Goal: Task Accomplishment & Management: Manage account settings

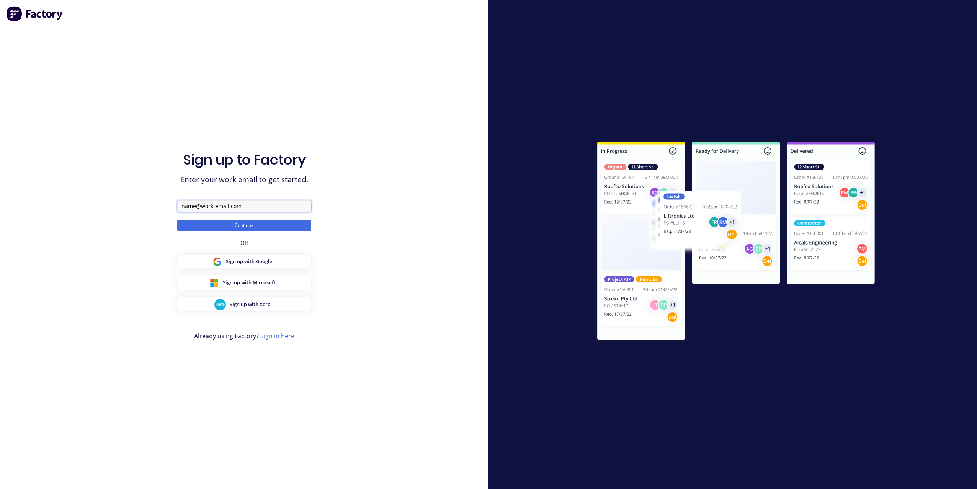
click at [206, 206] on input "text" at bounding box center [244, 206] width 134 height 11
type input "david+ffre@factory.app"
click at [219, 218] on form "david+ffre@factory.app Continue" at bounding box center [244, 216] width 134 height 31
click at [220, 224] on button "Continue" at bounding box center [244, 225] width 134 height 11
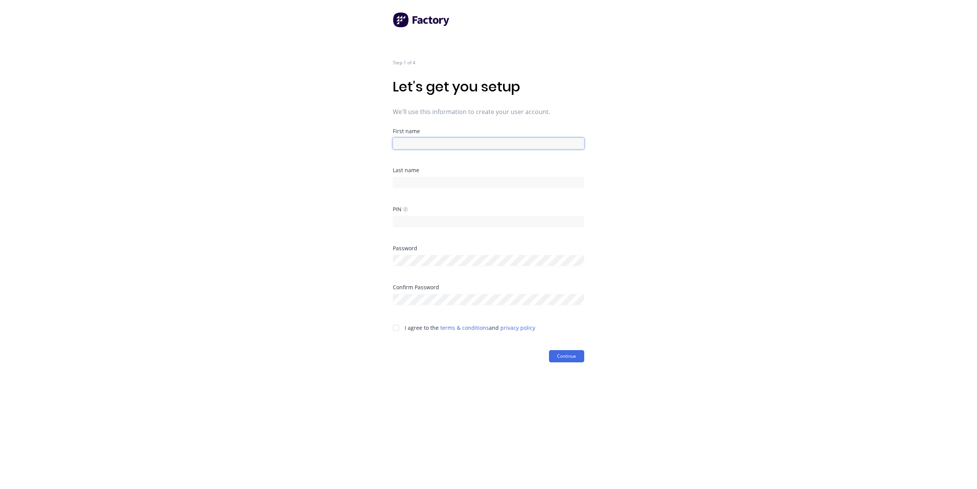
click at [409, 146] on input at bounding box center [488, 143] width 191 height 11
type input "D"
type input "Josh"
type input "O'hart"
click at [426, 223] on input at bounding box center [488, 221] width 191 height 11
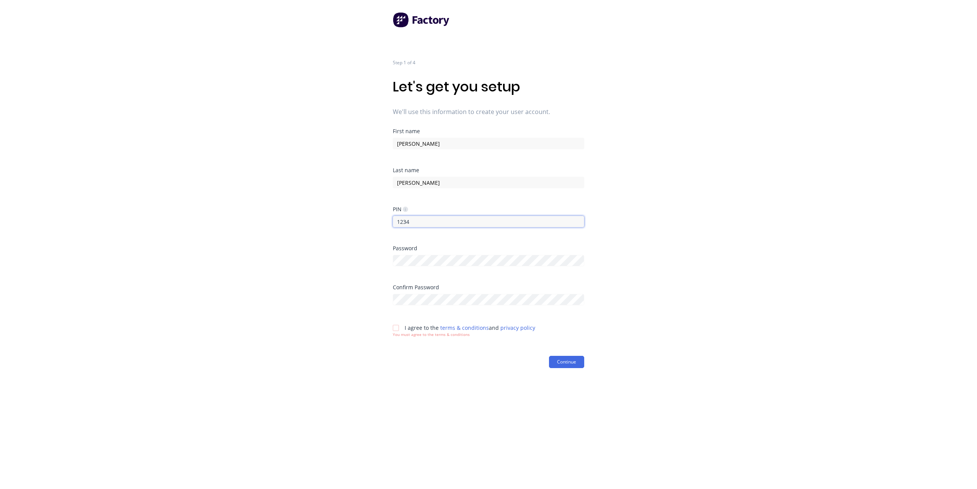
type input "1234"
click at [397, 334] on div at bounding box center [395, 328] width 15 height 15
click at [576, 358] on button "Continue" at bounding box center [566, 356] width 35 height 12
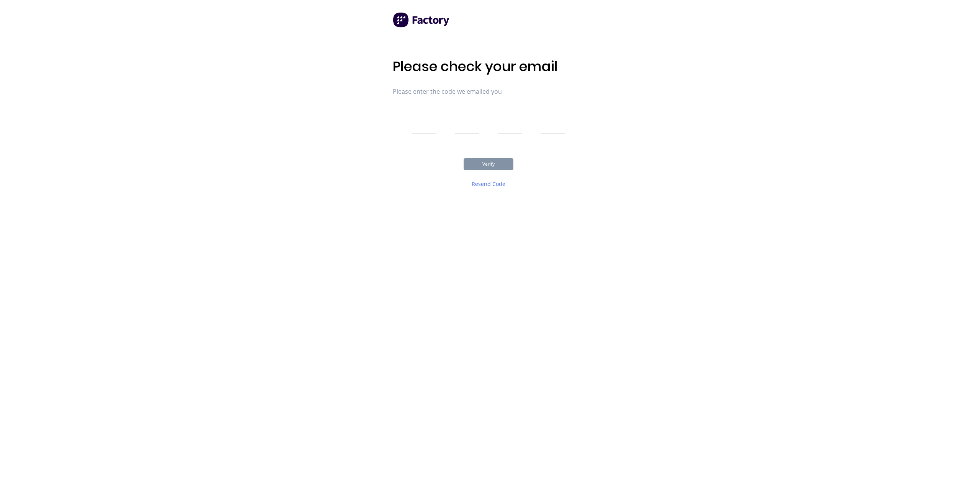
click at [426, 128] on input "text" at bounding box center [424, 123] width 25 height 19
type input "9"
type input "8"
type input "3"
type input "2"
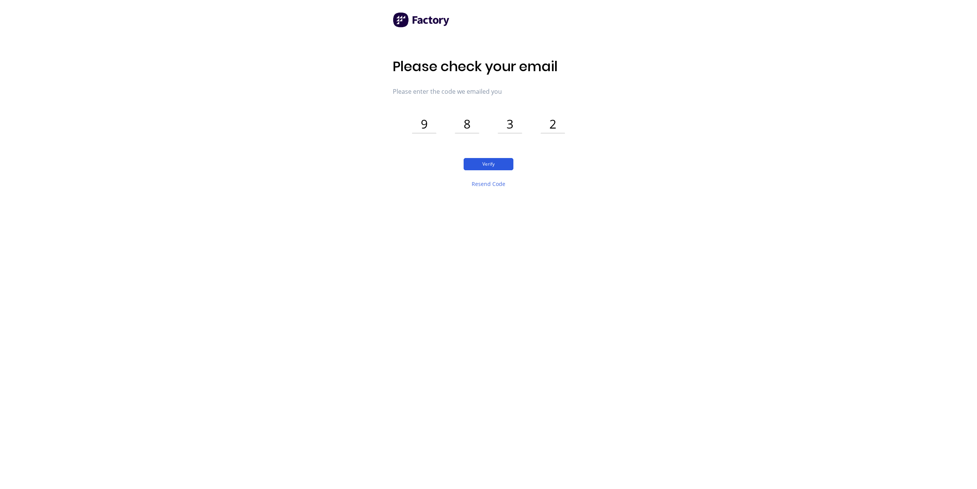
click at [489, 168] on button "Verify" at bounding box center [489, 164] width 50 height 12
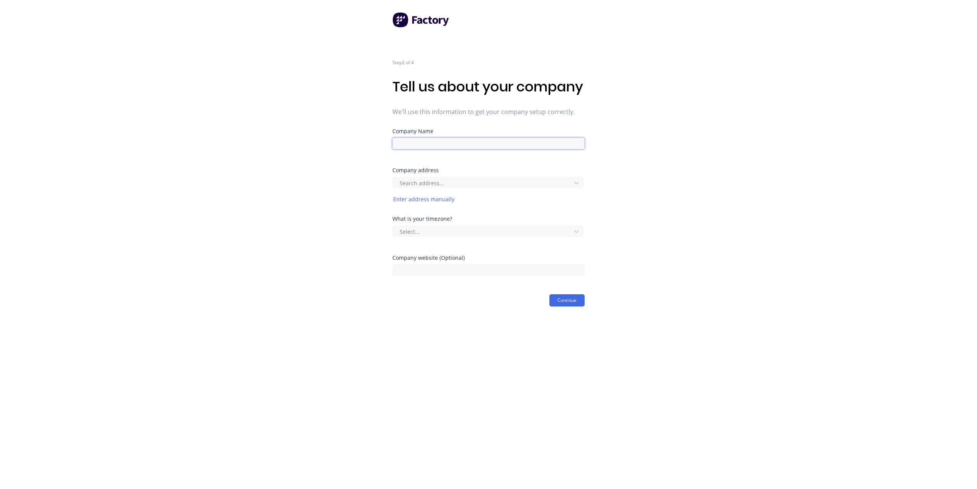
click at [477, 149] on input at bounding box center [489, 143] width 192 height 11
type input "Frontline Fire & Rescue"
click at [419, 188] on div at bounding box center [483, 183] width 168 height 10
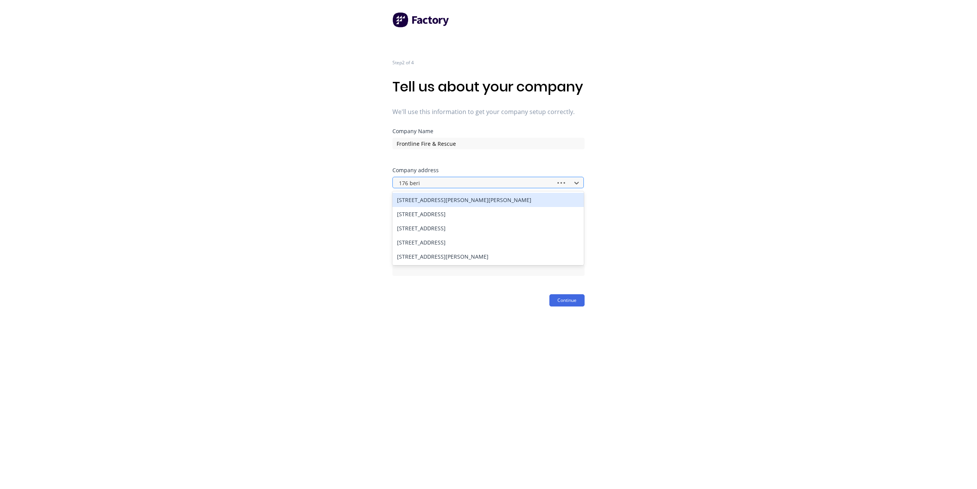
type input "176 berin"
click at [432, 207] on div "176 Beringarra Avenue, Malaga WA, Australia" at bounding box center [488, 200] width 191 height 14
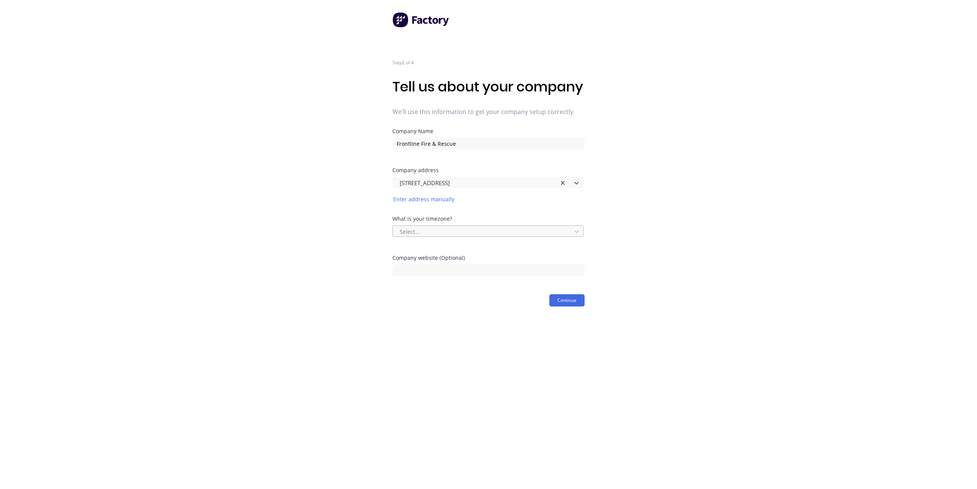
click at [547, 237] on div at bounding box center [483, 232] width 168 height 10
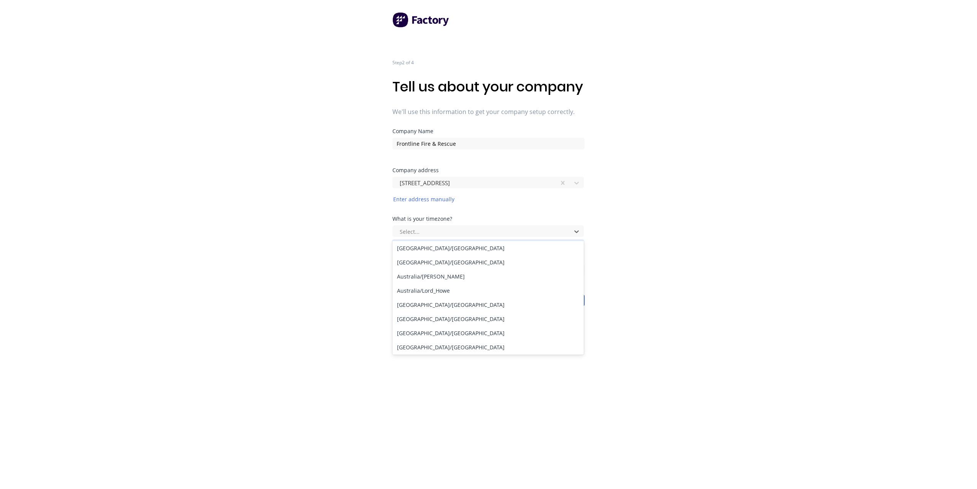
scroll to position [62, 0]
click at [491, 321] on div "Australia/Perth" at bounding box center [488, 314] width 191 height 14
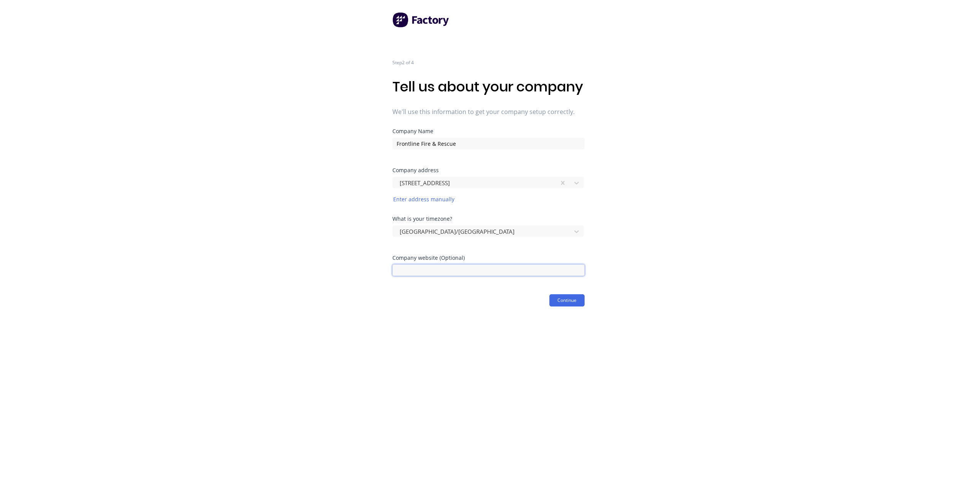
click at [471, 276] on input at bounding box center [489, 270] width 192 height 11
paste input "https://frontlinefirerescue.com.au/"
type input "https://frontlinefirerescue.com.au/"
click at [560, 307] on button "Continue" at bounding box center [567, 300] width 35 height 12
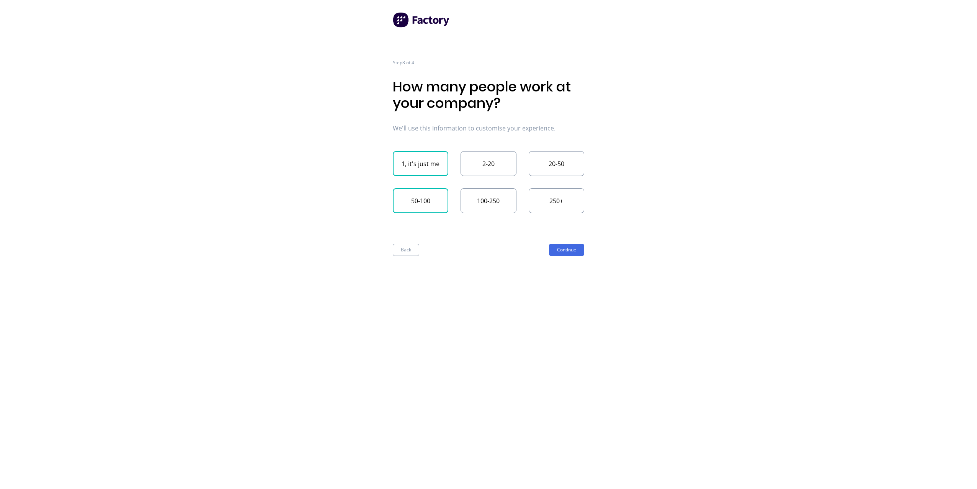
click at [430, 208] on button "50-100" at bounding box center [421, 200] width 56 height 25
click at [565, 254] on button "Continue" at bounding box center [566, 250] width 35 height 12
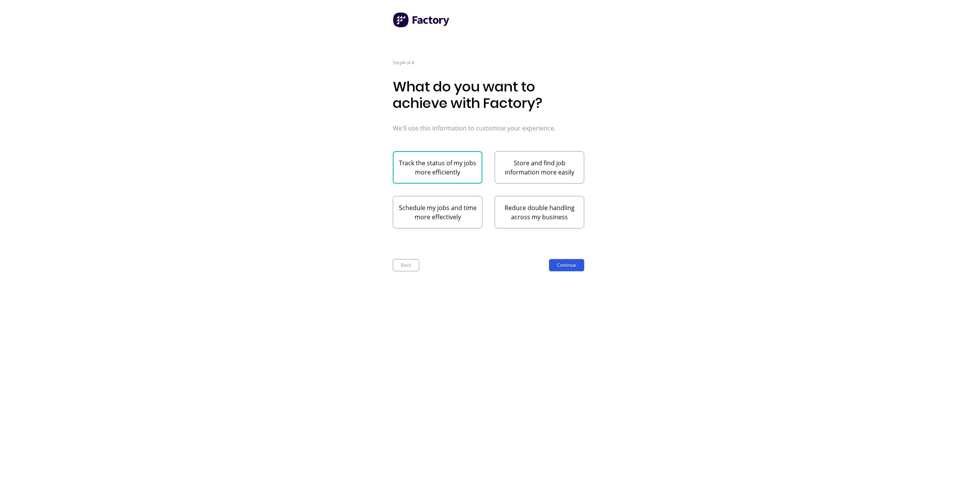
click at [567, 263] on button "Continue" at bounding box center [566, 265] width 35 height 12
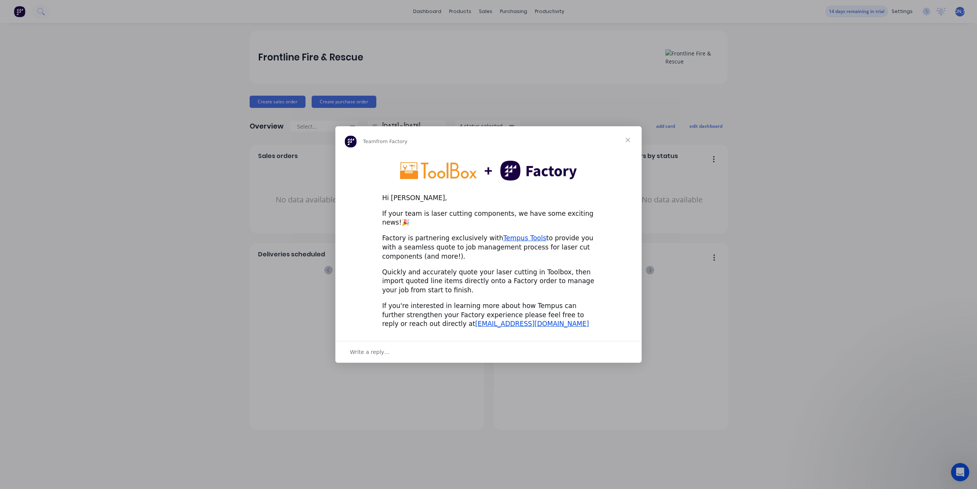
click at [626, 143] on span "Close" at bounding box center [628, 140] width 28 height 28
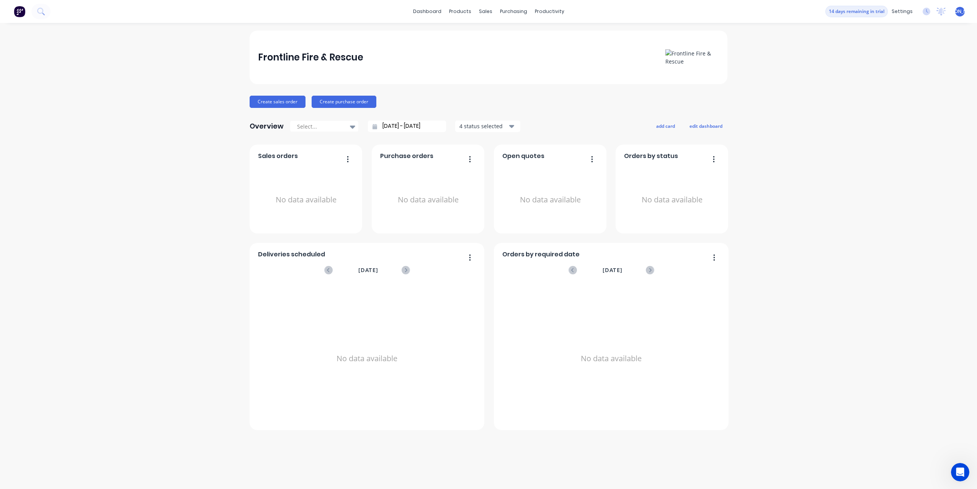
click at [957, 11] on div "JO Frontline Fire & Rescue Josh O'hart Administrator Profile Sign out" at bounding box center [960, 12] width 10 height 10
click at [913, 10] on div "settings" at bounding box center [902, 11] width 29 height 11
click at [870, 50] on link "Team" at bounding box center [865, 51] width 101 height 15
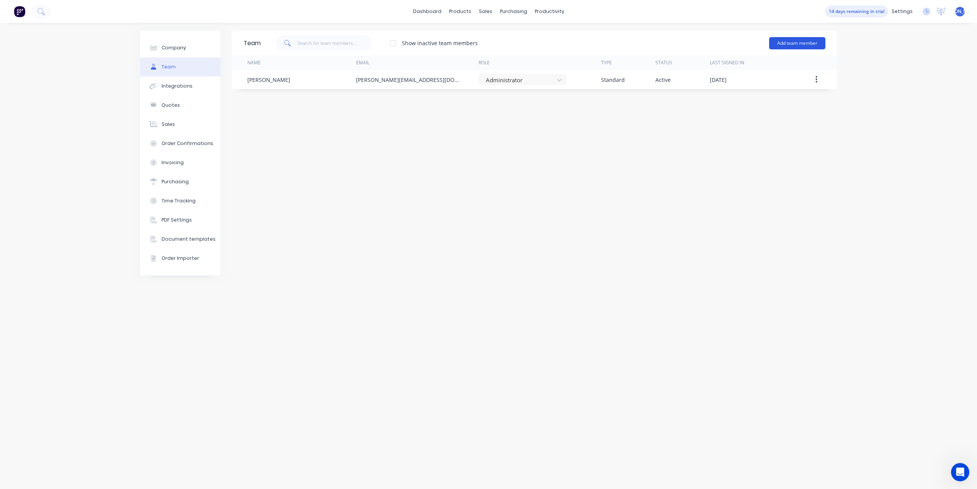
click at [785, 42] on button "Add team member" at bounding box center [797, 43] width 56 height 12
click at [738, 64] on div "Standard team member A team member that can login to Factory" at bounding box center [764, 66] width 109 height 22
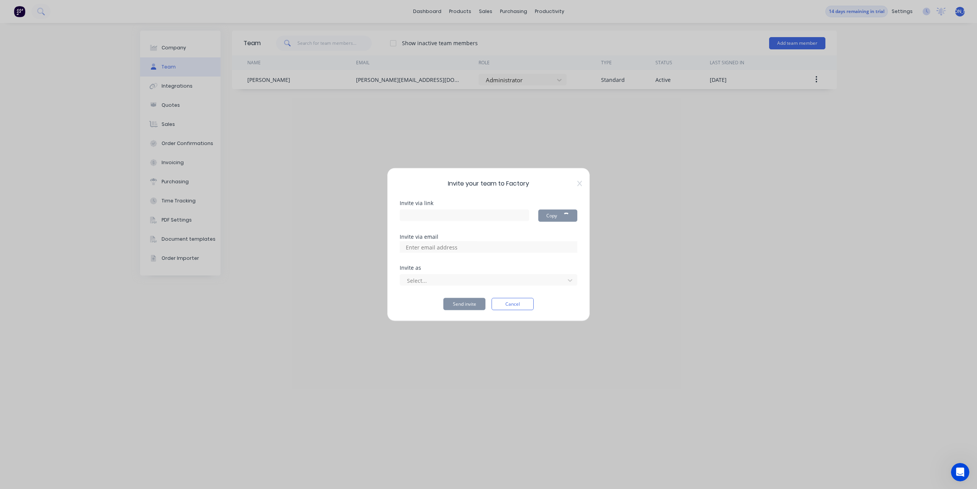
type input "https://app.factory.app/invite/5RjhsA2h"
click at [428, 247] on input at bounding box center [440, 247] width 77 height 11
paste input "johart@ffre.com.au"
type input "johart@ffre.com.au"
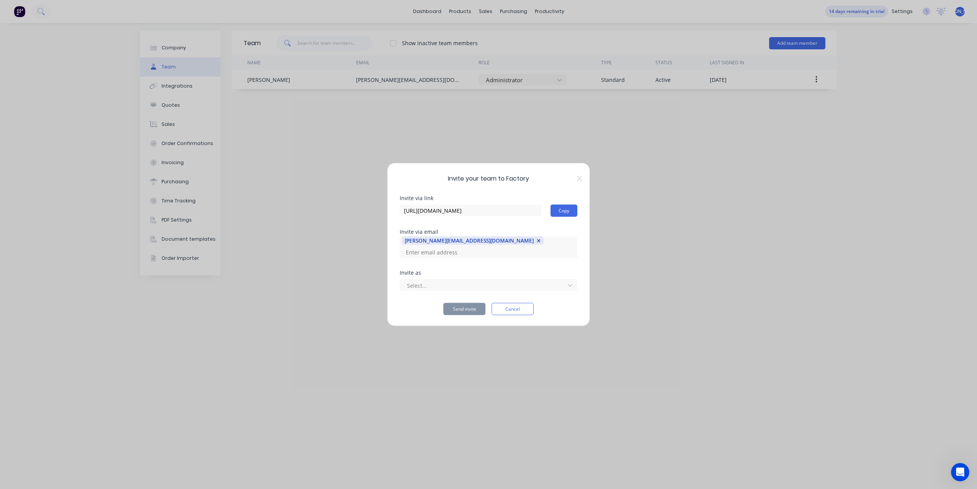
click at [478, 248] on input at bounding box center [440, 252] width 77 height 11
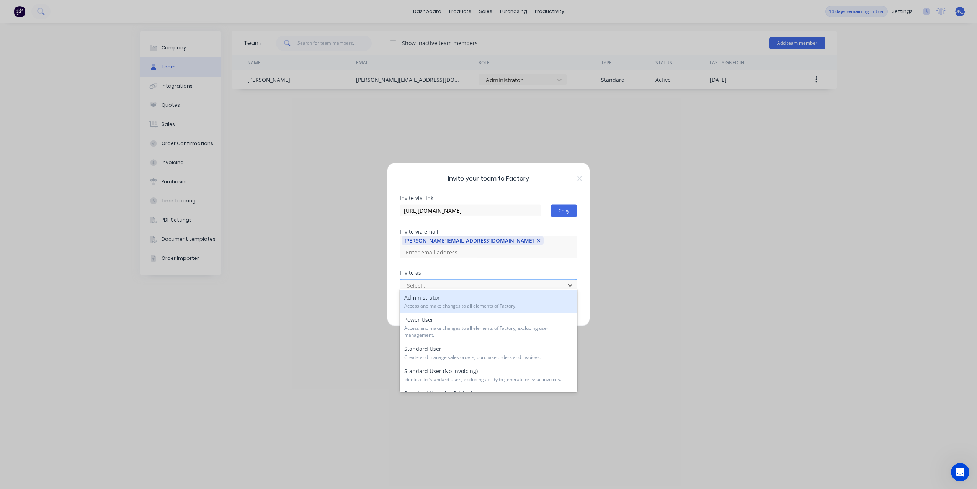
click at [499, 283] on div at bounding box center [483, 286] width 155 height 10
click at [484, 298] on div "Administrator Access and make changes to all elements of Factory." at bounding box center [489, 302] width 178 height 22
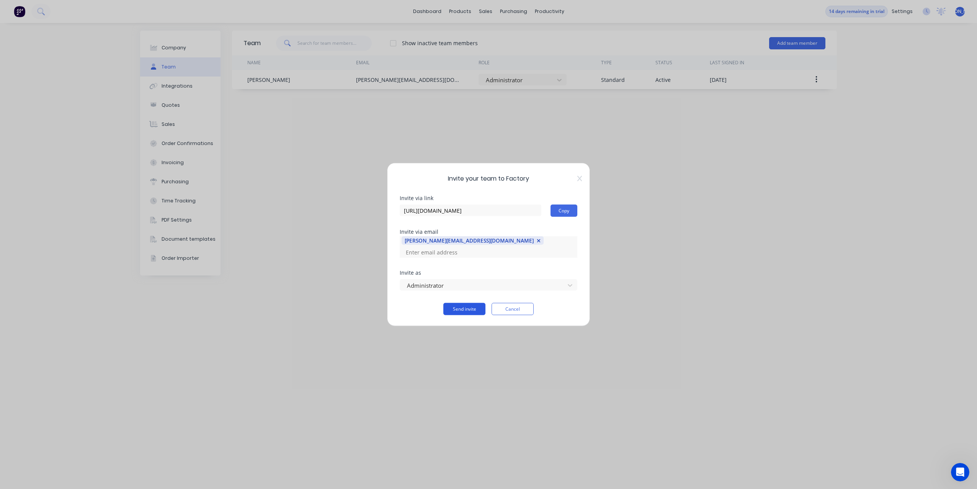
click at [466, 304] on button "Send invite" at bounding box center [464, 309] width 42 height 12
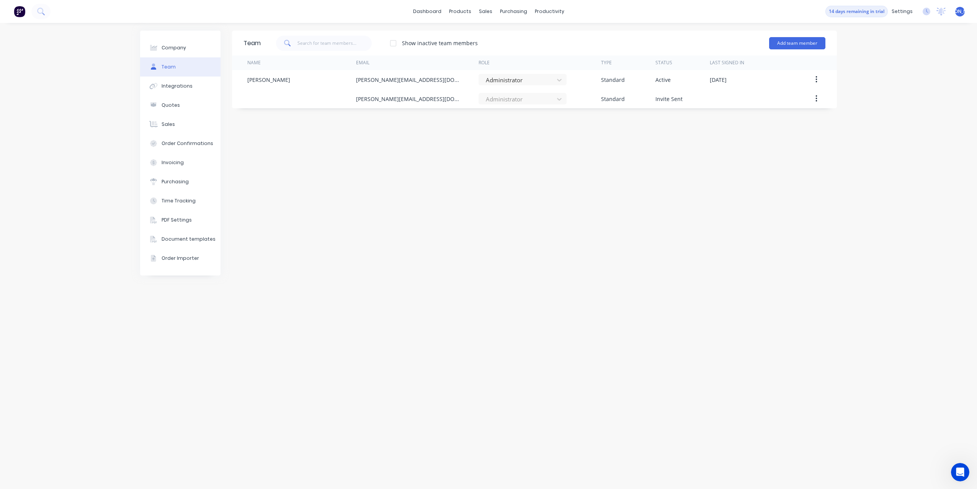
click at [959, 15] on span "JO" at bounding box center [960, 11] width 36 height 7
click at [884, 94] on div "Sign out" at bounding box center [894, 96] width 21 height 7
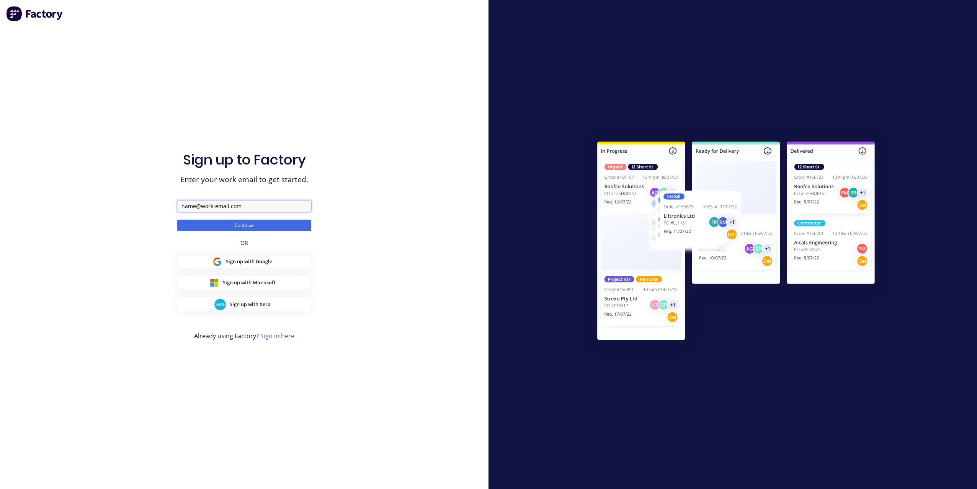
click at [282, 207] on input "text" at bounding box center [244, 206] width 134 height 11
type input "david+trailers2@factory.app"
click at [177, 220] on button "Continue" at bounding box center [244, 225] width 134 height 11
